Goal: Find specific page/section: Find specific page/section

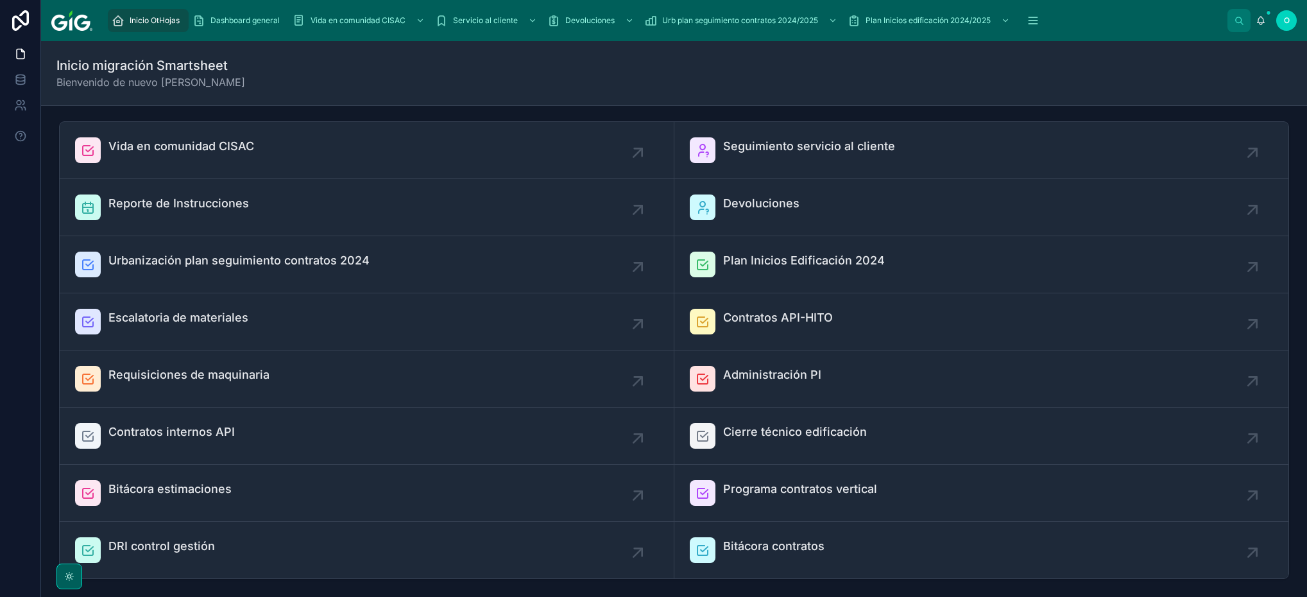
scroll to position [304, 0]
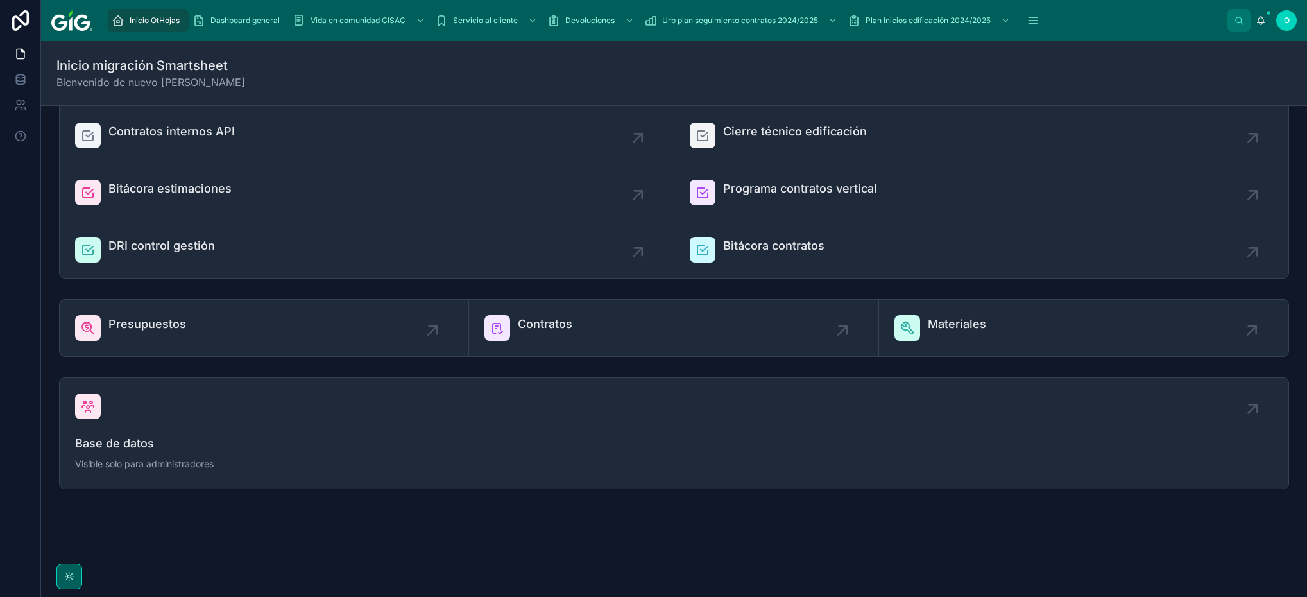
click at [551, 316] on span "Contratos" at bounding box center [545, 324] width 55 height 18
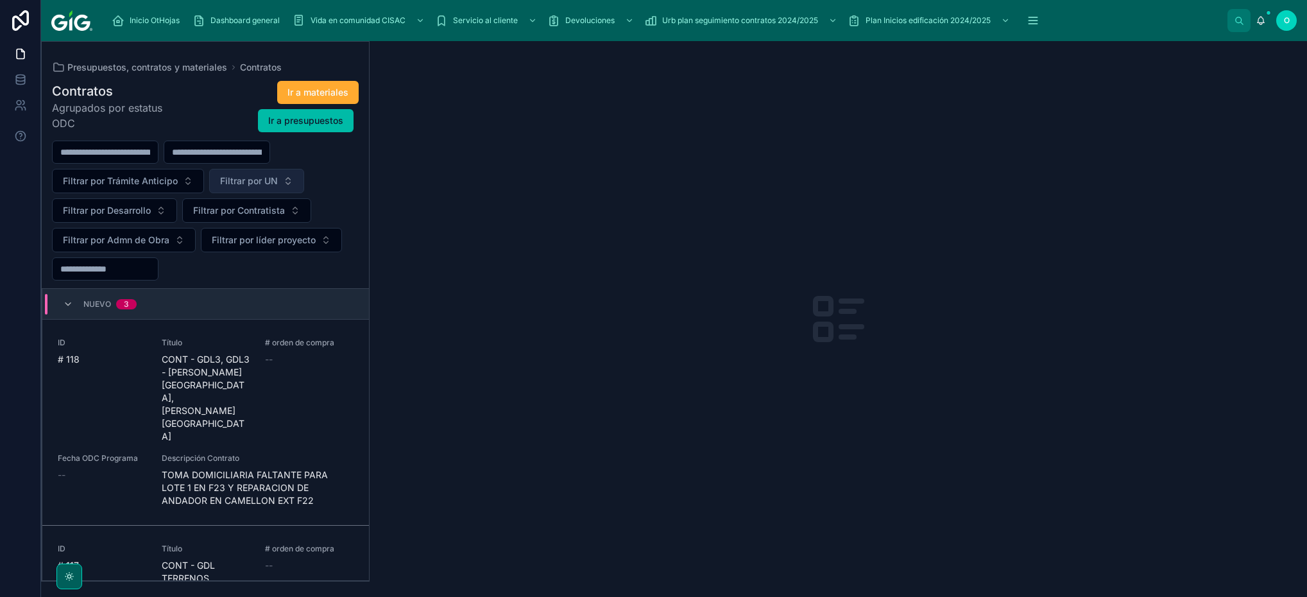
click at [293, 182] on button "Filtrar por UN" at bounding box center [256, 181] width 95 height 24
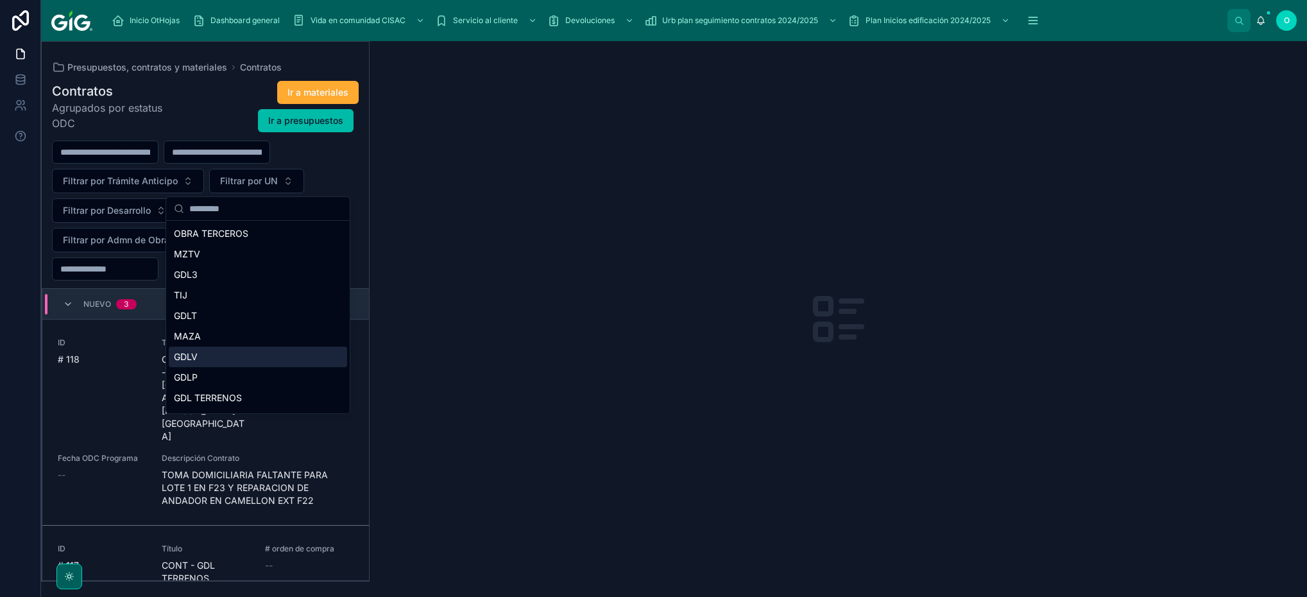
click at [216, 356] on div "GDLV" at bounding box center [258, 357] width 178 height 21
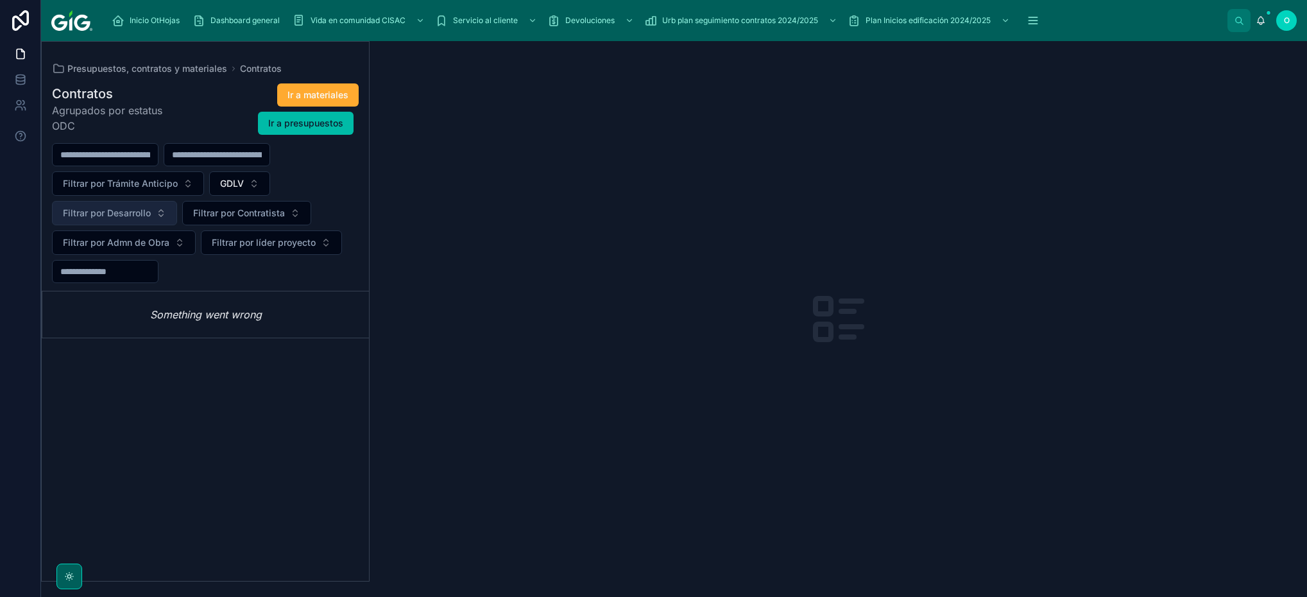
click at [168, 206] on button "Filtrar por Desarrollo" at bounding box center [114, 213] width 125 height 24
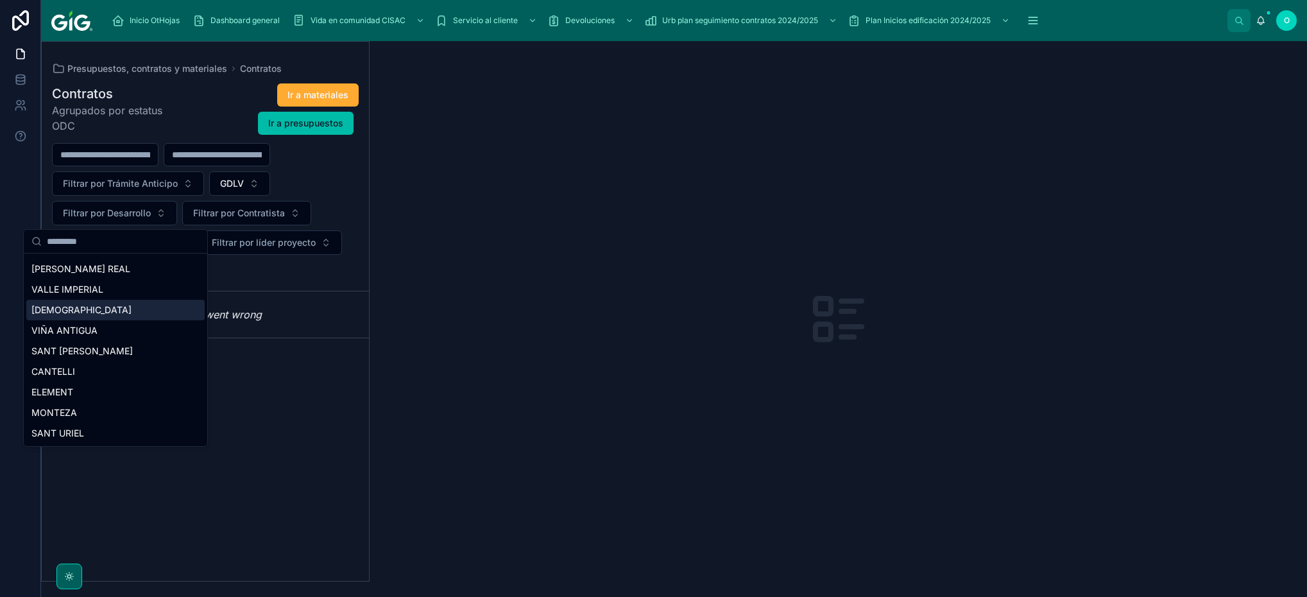
scroll to position [869, 0]
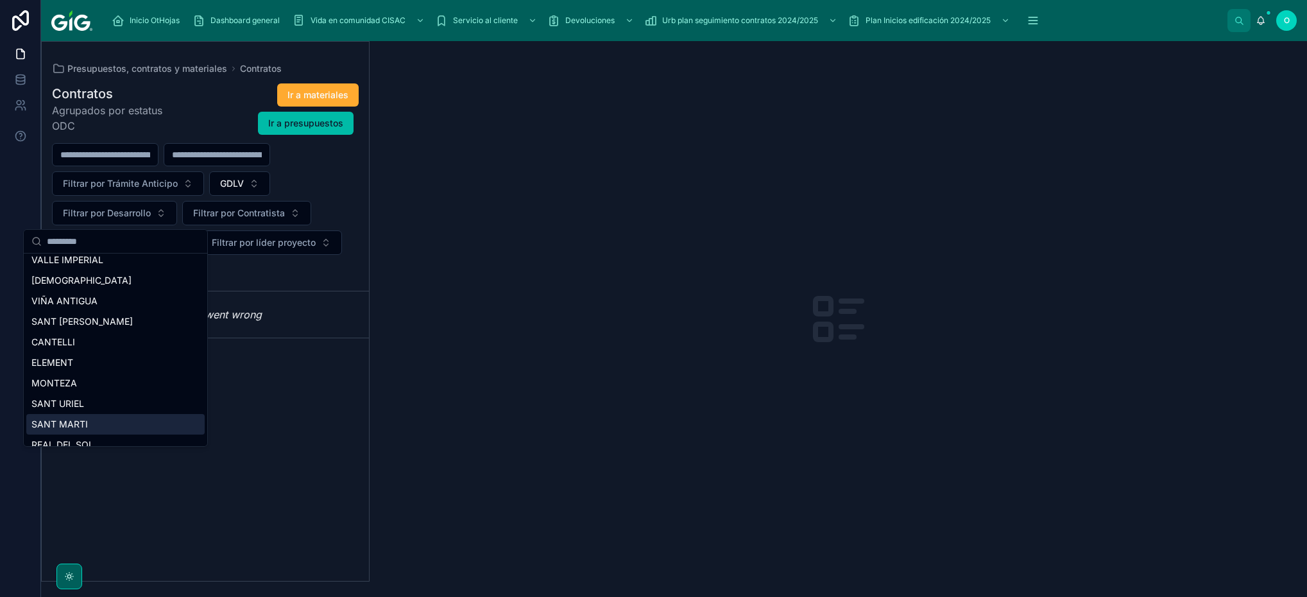
click at [132, 418] on div "SANT MARTI" at bounding box center [115, 424] width 178 height 21
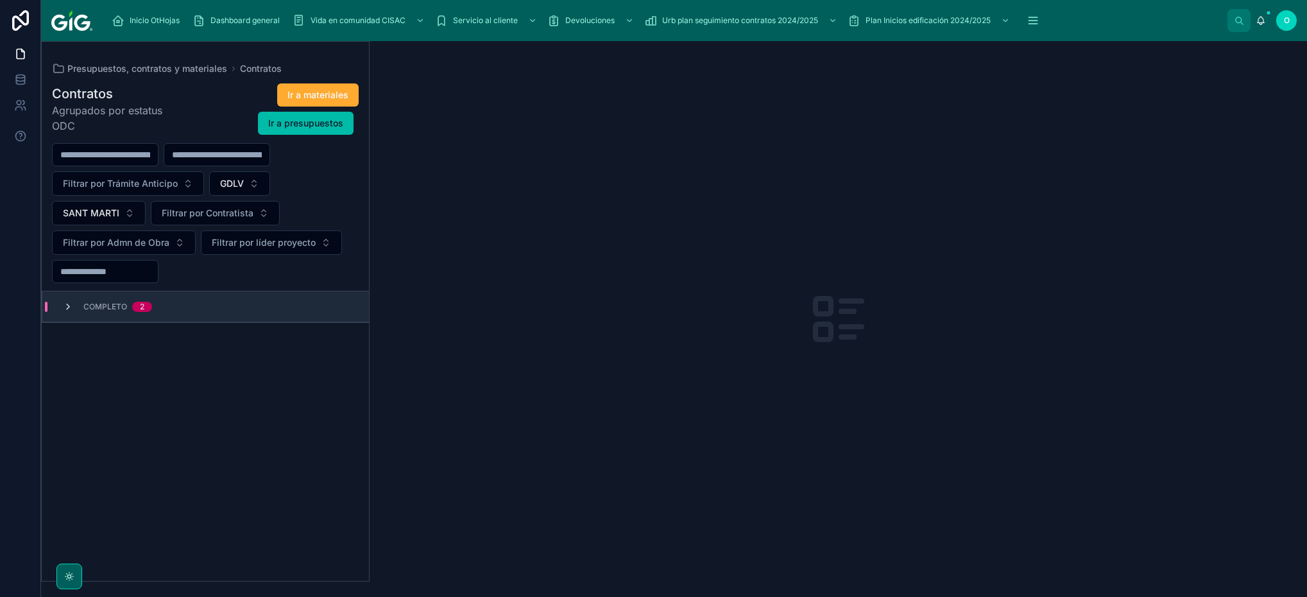
click at [66, 304] on icon at bounding box center [68, 307] width 10 height 10
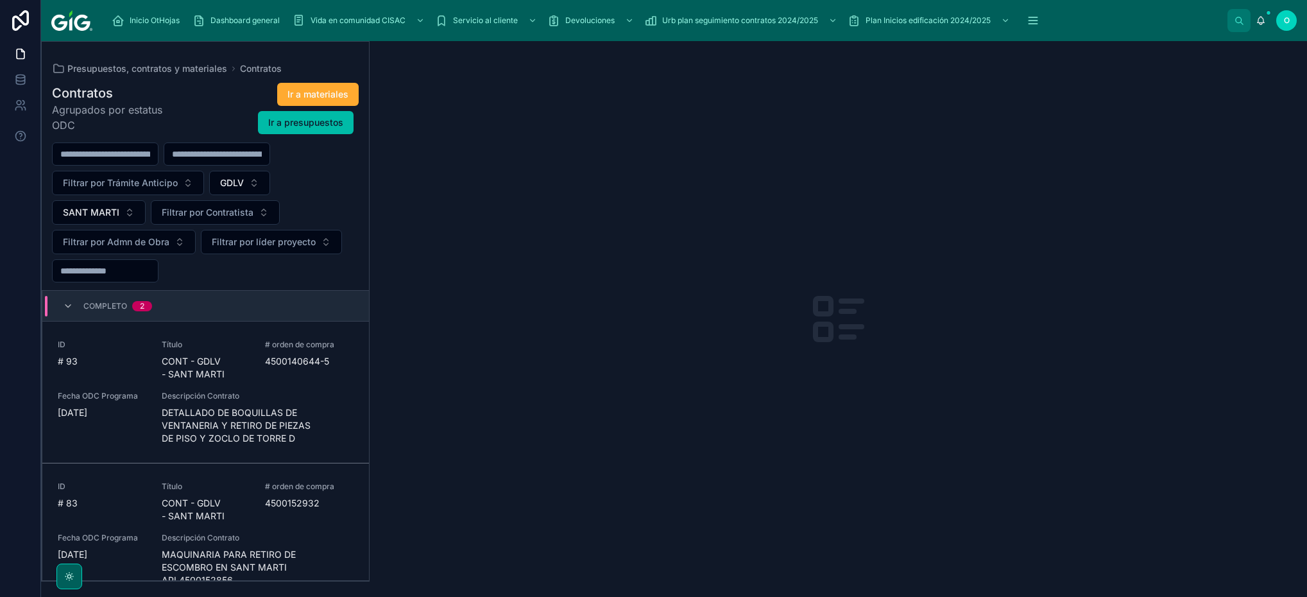
click at [314, 407] on div "Descripción Contrato DETALLADO DE BOQUILLAS DE VENTANERIA Y RETIRO DE PIEZAS DE…" at bounding box center [258, 418] width 192 height 54
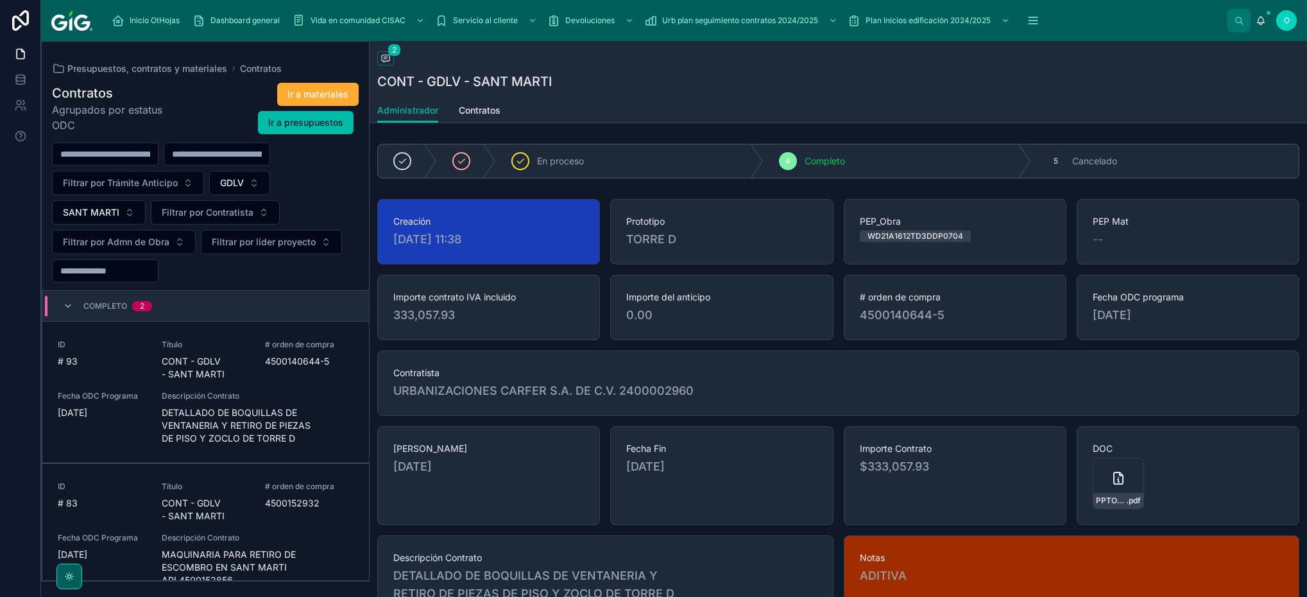
drag, startPoint x: 855, startPoint y: 316, endPoint x: 929, endPoint y: 316, distance: 73.2
click at [929, 316] on span "4500140644-5" at bounding box center [955, 315] width 191 height 18
copy span "4500140644"
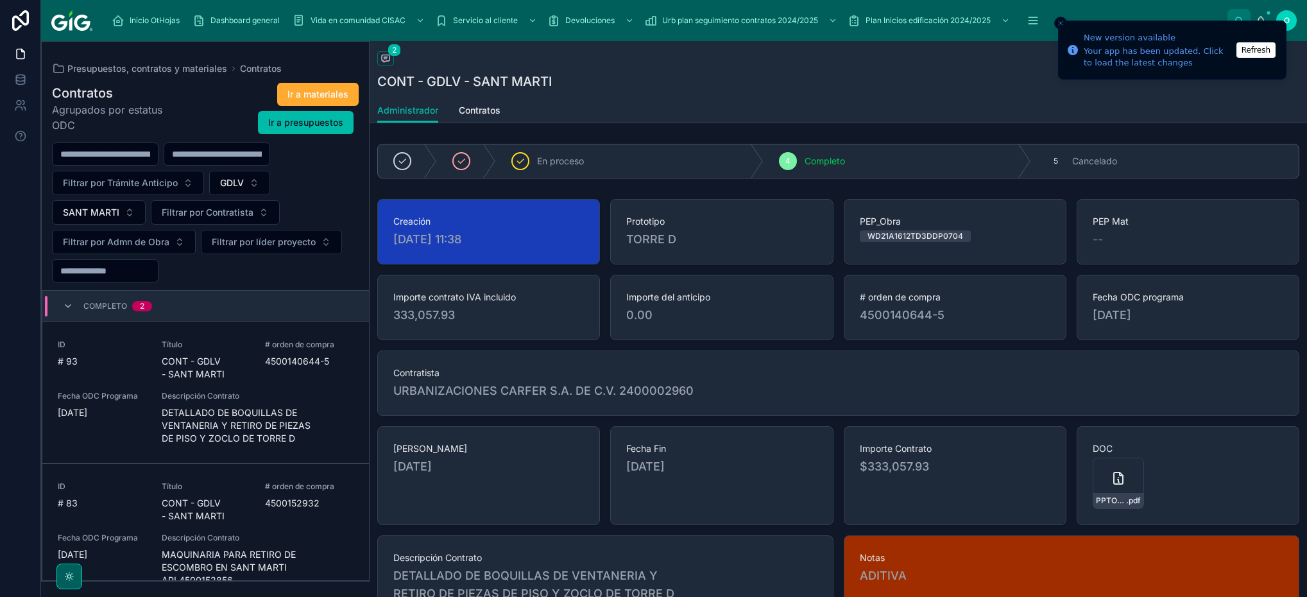
scroll to position [27, 0]
